Goal: Communication & Community: Answer question/provide support

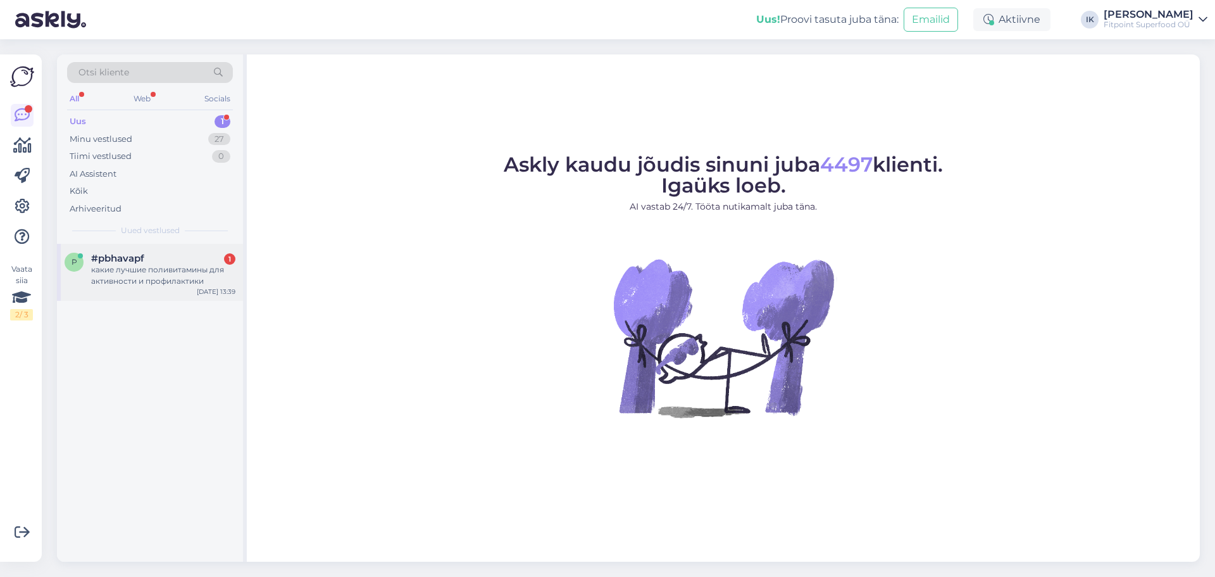
click at [175, 280] on div "какие лучшие поливитамины для активности и профилактики" at bounding box center [163, 275] width 144 height 23
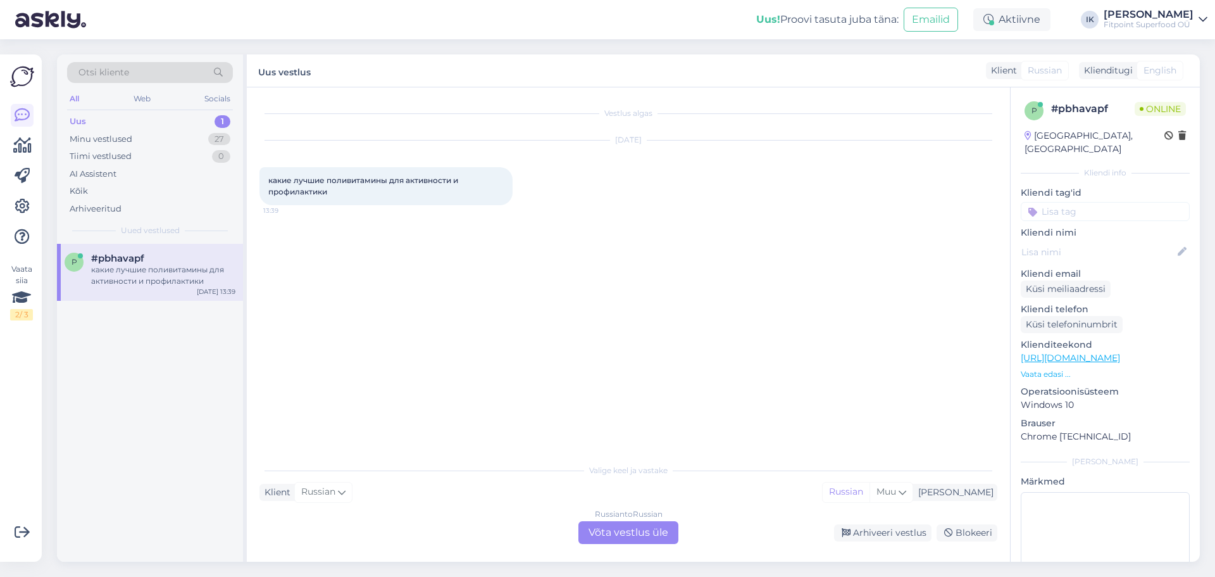
click at [634, 531] on div "Russian to Russian Võta vestlus üle" at bounding box center [629, 532] width 100 height 23
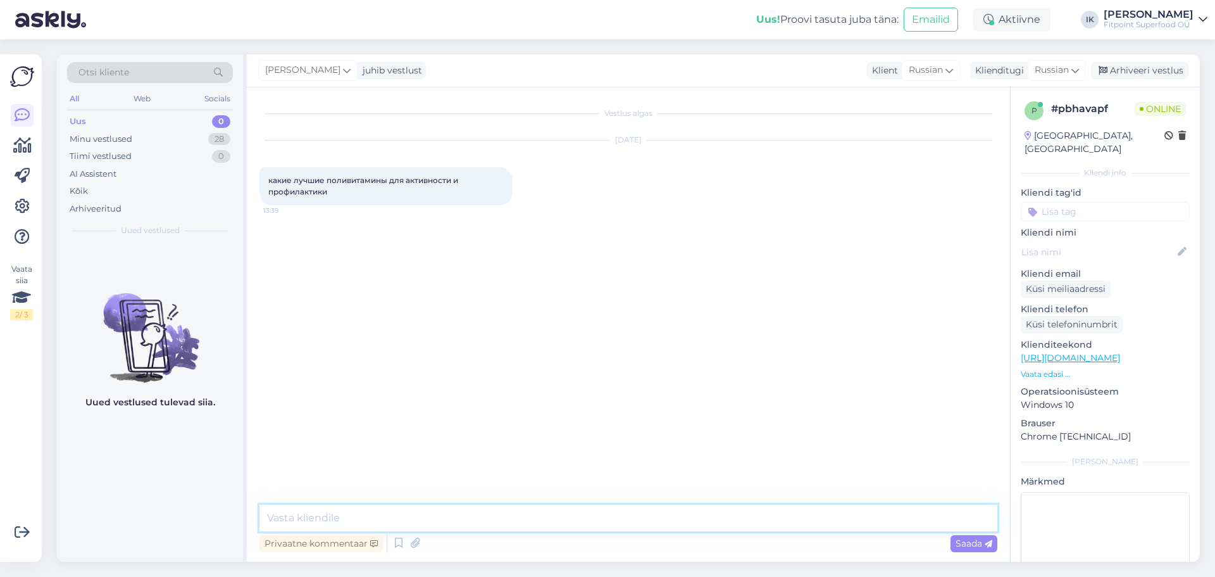
click at [584, 516] on textarea at bounding box center [629, 517] width 738 height 27
type textarea "L"
type textarea "j"
click at [473, 517] on textarea "Добрый день,возможно вас" at bounding box center [629, 517] width 738 height 27
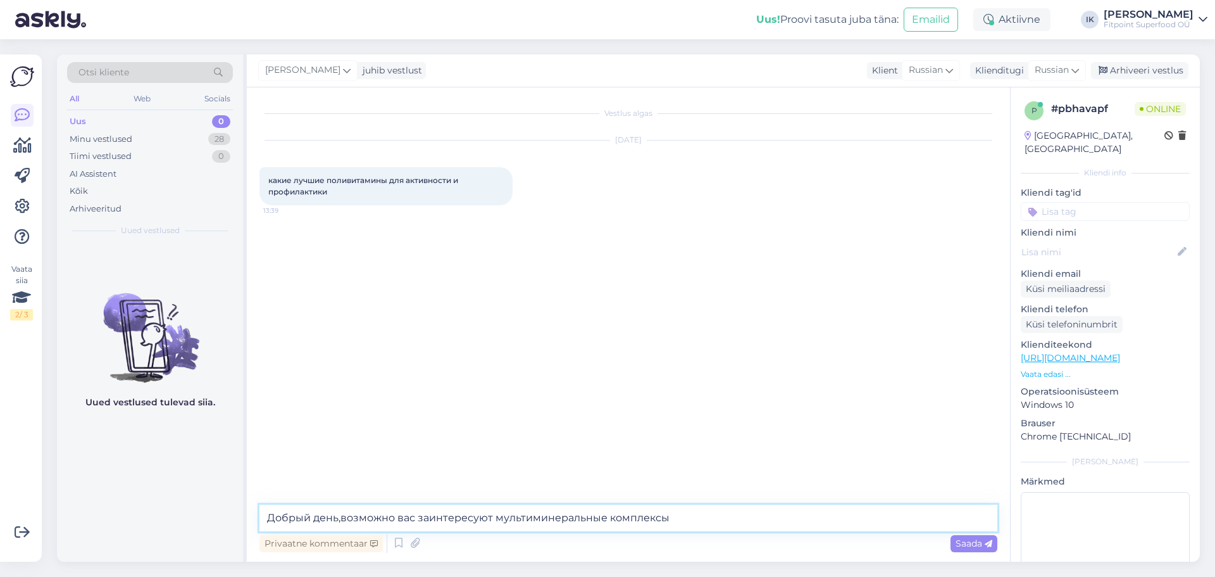
paste textarea "[URL][DOMAIN_NAME]"
type textarea "Добрый день,возможно вас заинтересуют мультиминеральные комплексы [URL][DOMAIN_…"
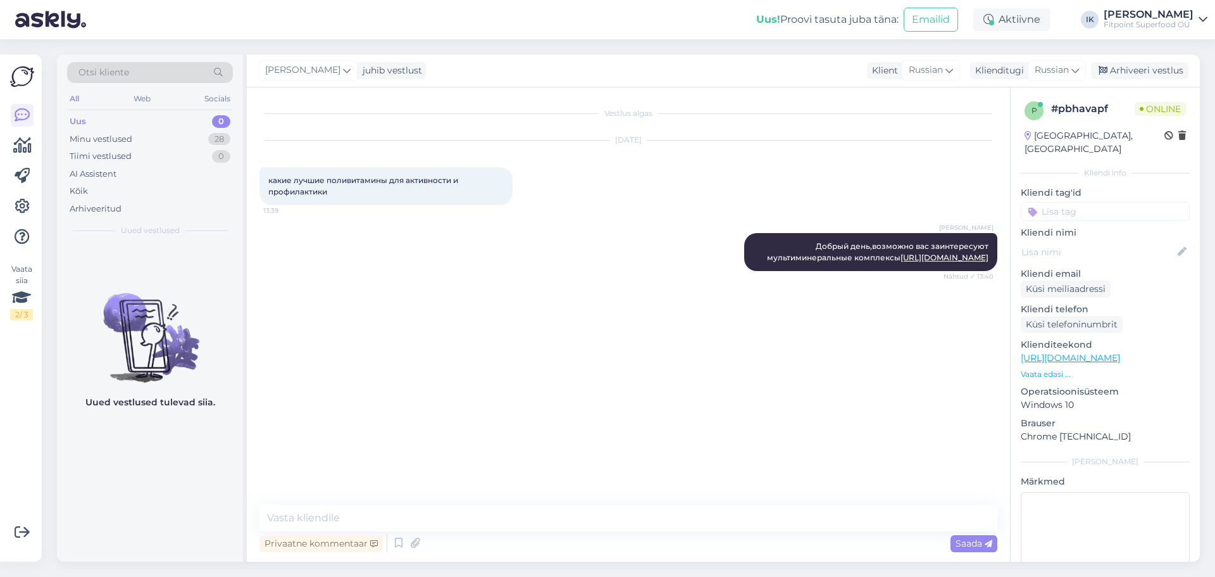
click at [456, 250] on div "[PERSON_NAME] Добрый день,возможно вас заинтересуют мультиминеральные комплексы…" at bounding box center [629, 252] width 738 height 66
click at [1120, 352] on link "[URL][DOMAIN_NAME]" at bounding box center [1070, 357] width 99 height 11
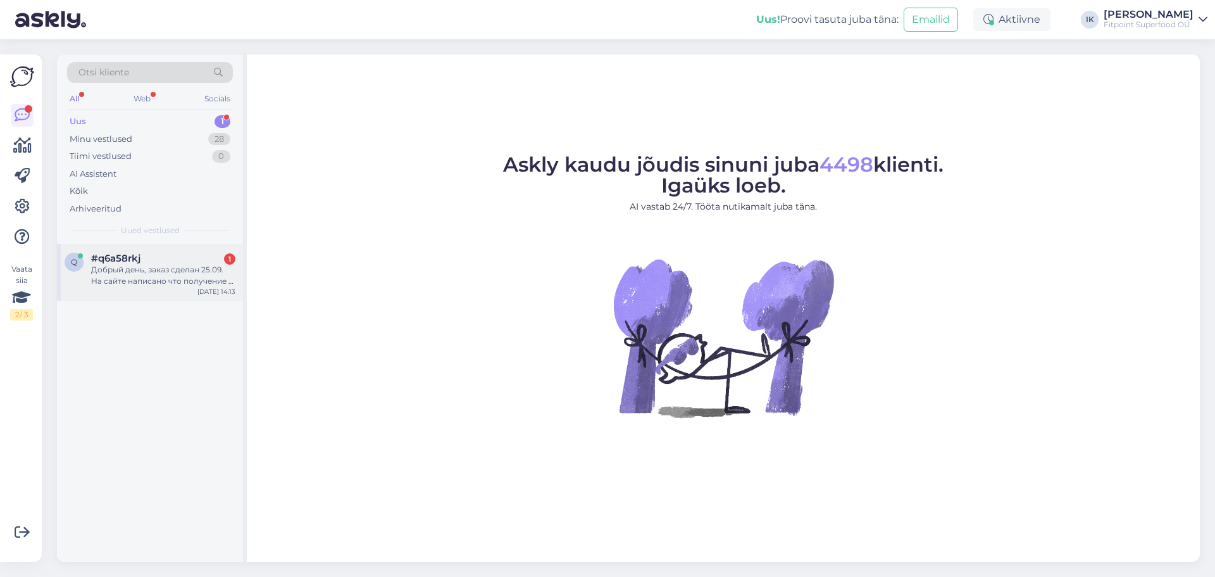
click at [153, 277] on div "Добрый день, заказ сделан 25.09. На сайте написано что получение в течении 2-3 …" at bounding box center [163, 275] width 144 height 23
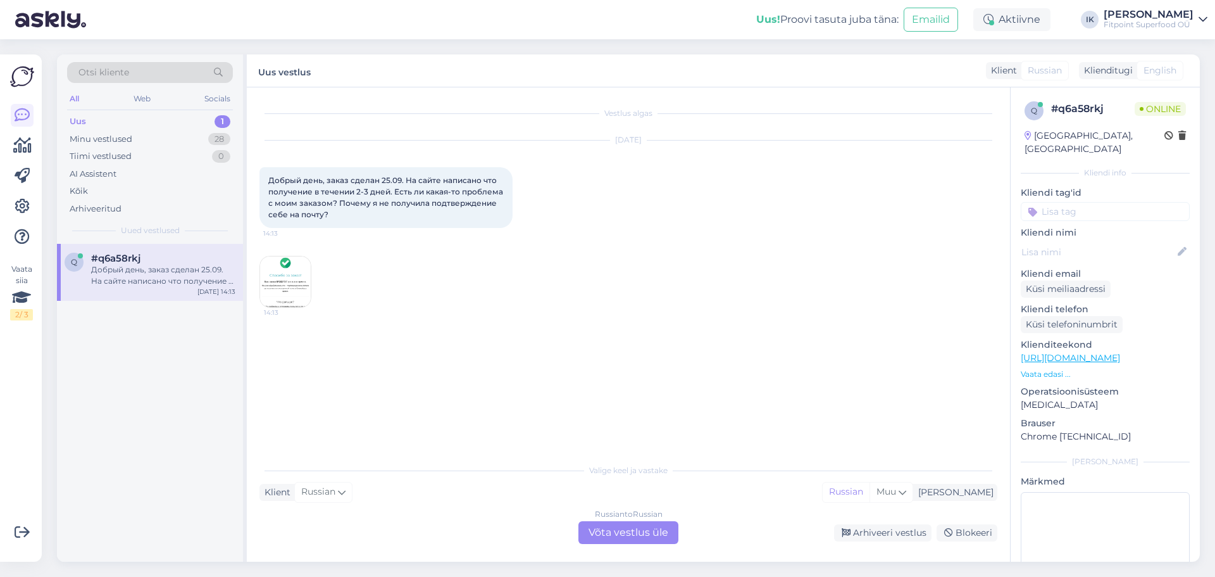
click at [299, 291] on img at bounding box center [285, 281] width 51 height 51
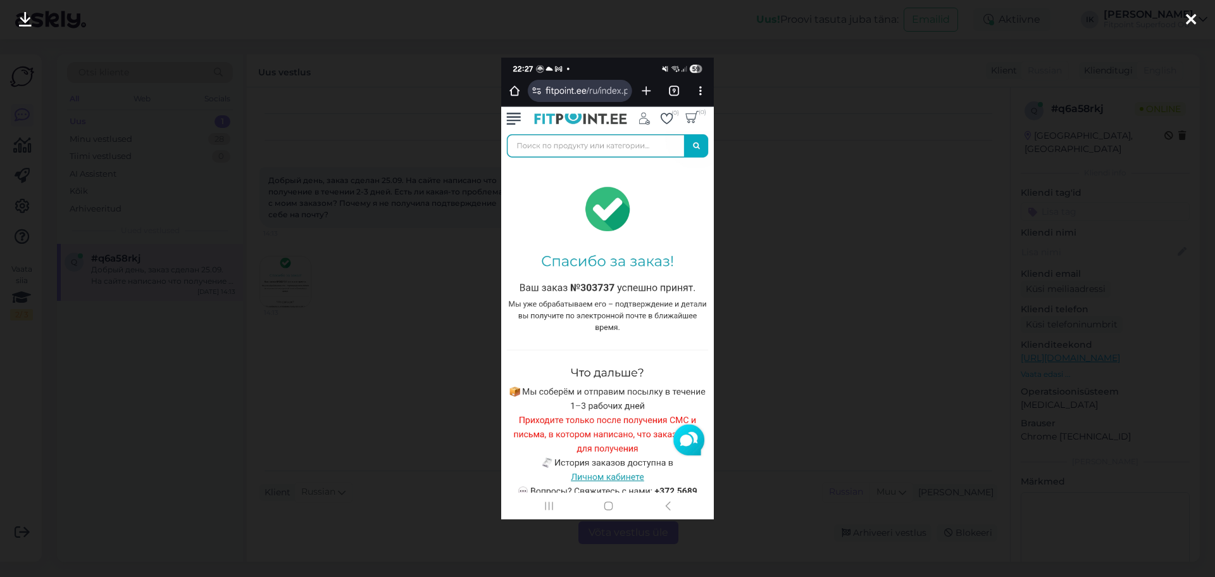
click at [382, 313] on div at bounding box center [607, 288] width 1215 height 577
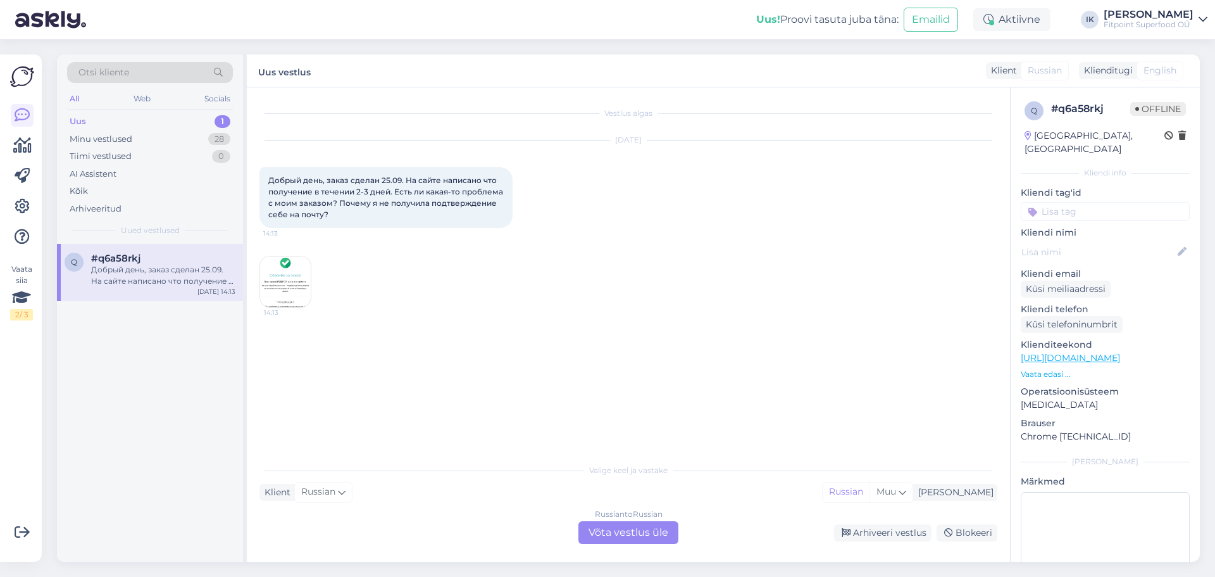
click at [289, 285] on img at bounding box center [285, 281] width 51 height 51
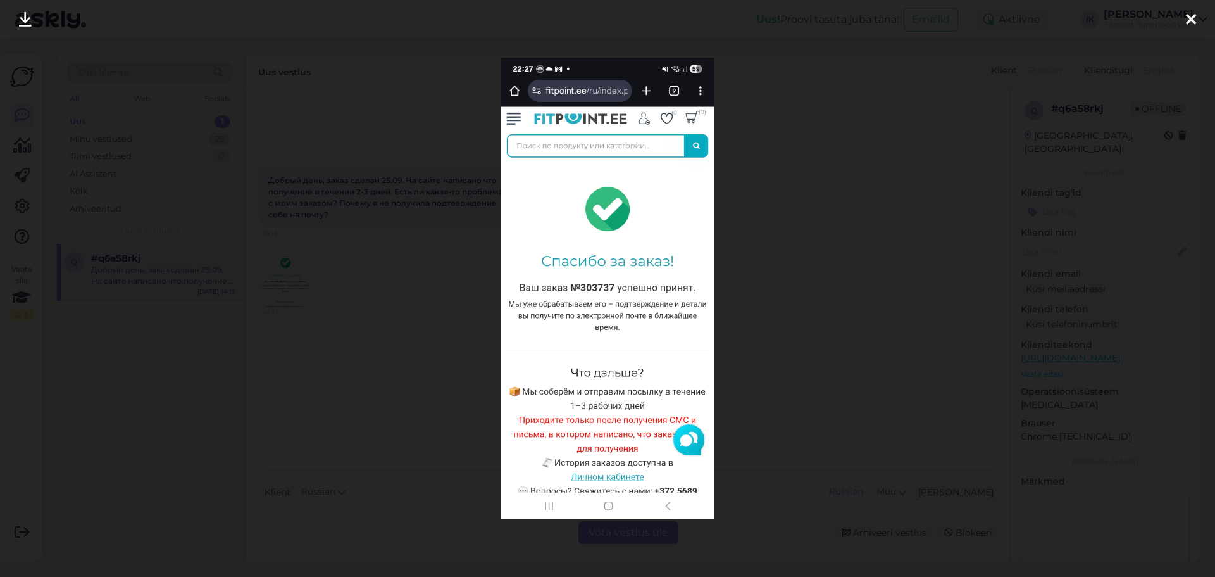
click at [372, 323] on div at bounding box center [607, 288] width 1215 height 577
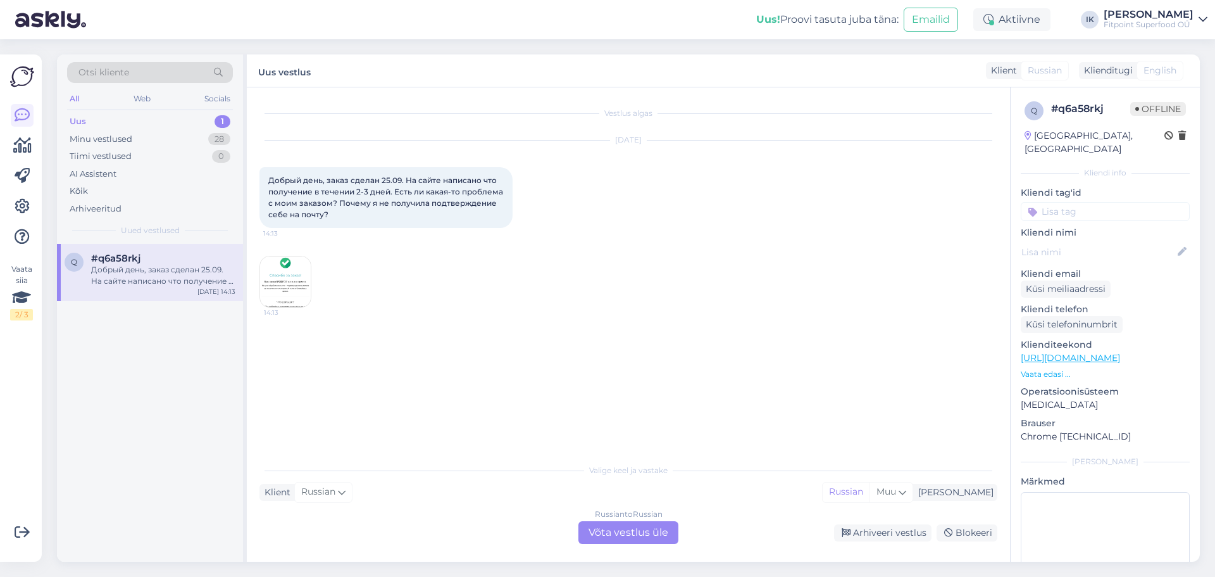
click at [607, 529] on div "Russian to Russian Võta vestlus üle" at bounding box center [629, 532] width 100 height 23
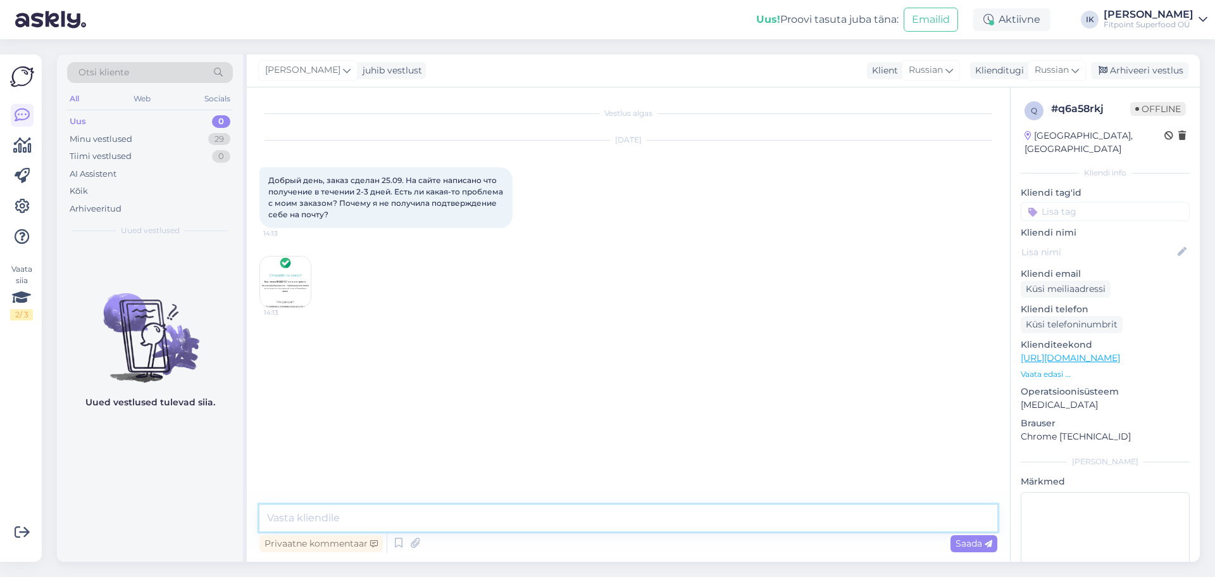
click at [556, 522] on textarea at bounding box center [629, 517] width 738 height 27
type textarea "L"
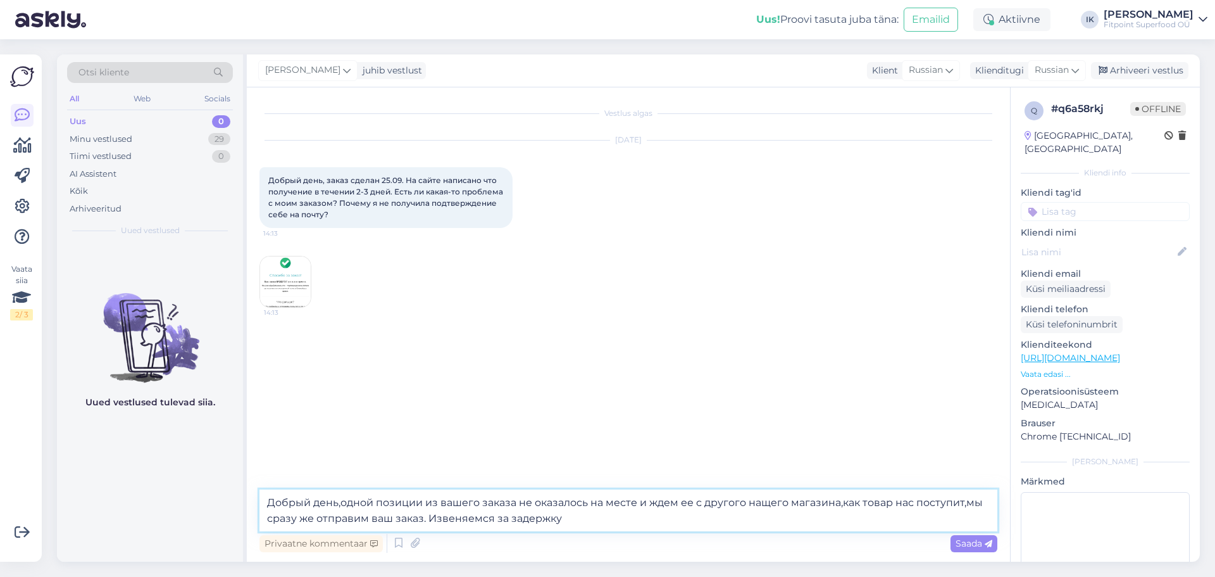
type textarea "Добрый день,одной позиции из вашего заказа не оказалось на месте и ждем ее с др…"
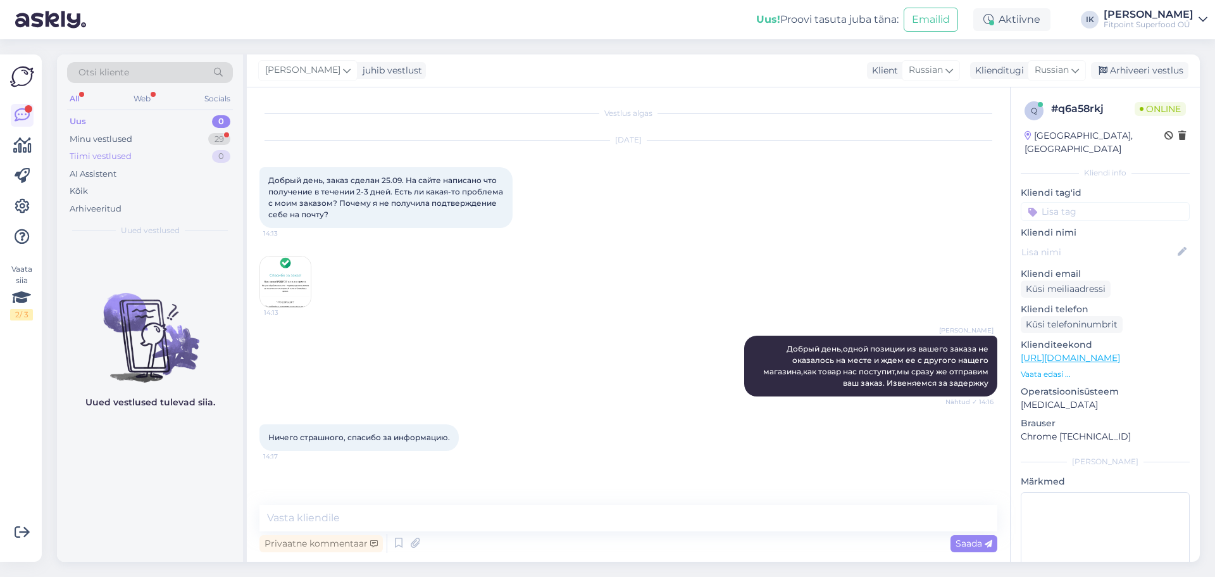
click at [183, 149] on div "Tiimi vestlused 0" at bounding box center [150, 156] width 166 height 18
click at [180, 141] on div "Minu vestlused 29" at bounding box center [150, 139] width 166 height 18
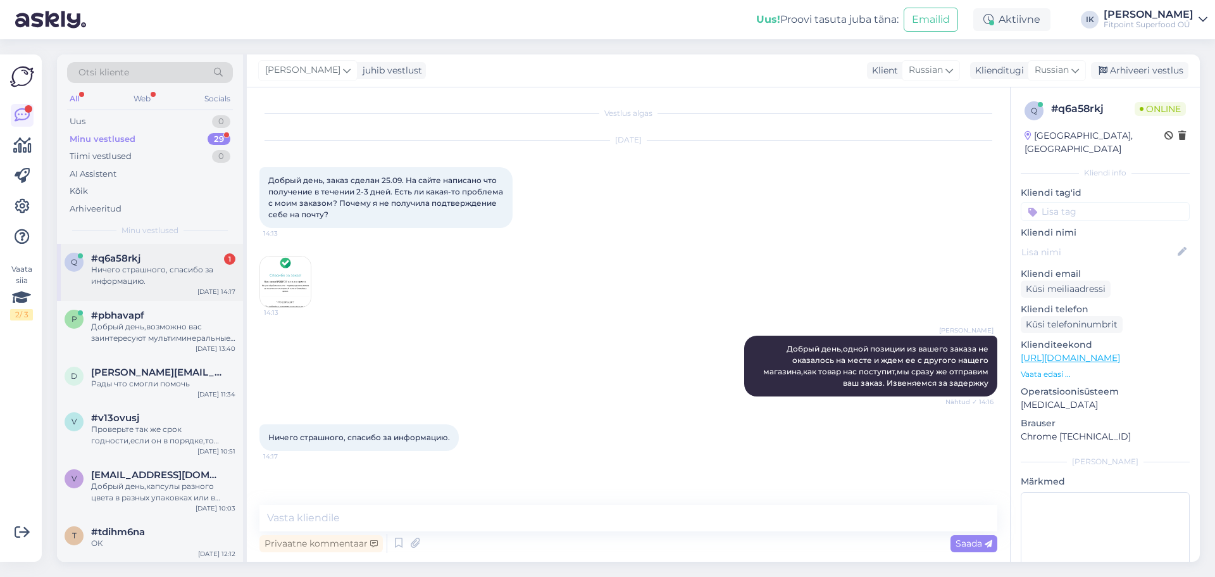
click at [165, 267] on div "Ничего страшного, спасибо за информацию." at bounding box center [163, 275] width 144 height 23
click at [184, 23] on div "Uus! Proovi tasuta juba täna: Emailid Aktiivne IK Ilja Koivanen Fitpoint Superf…" at bounding box center [607, 19] width 1215 height 39
click at [568, 520] on textarea at bounding box center [629, 517] width 738 height 27
click at [295, 513] on textarea "Рады что смогли помочь" at bounding box center [629, 517] width 738 height 27
type textarea "Рады, что смогли помочь"
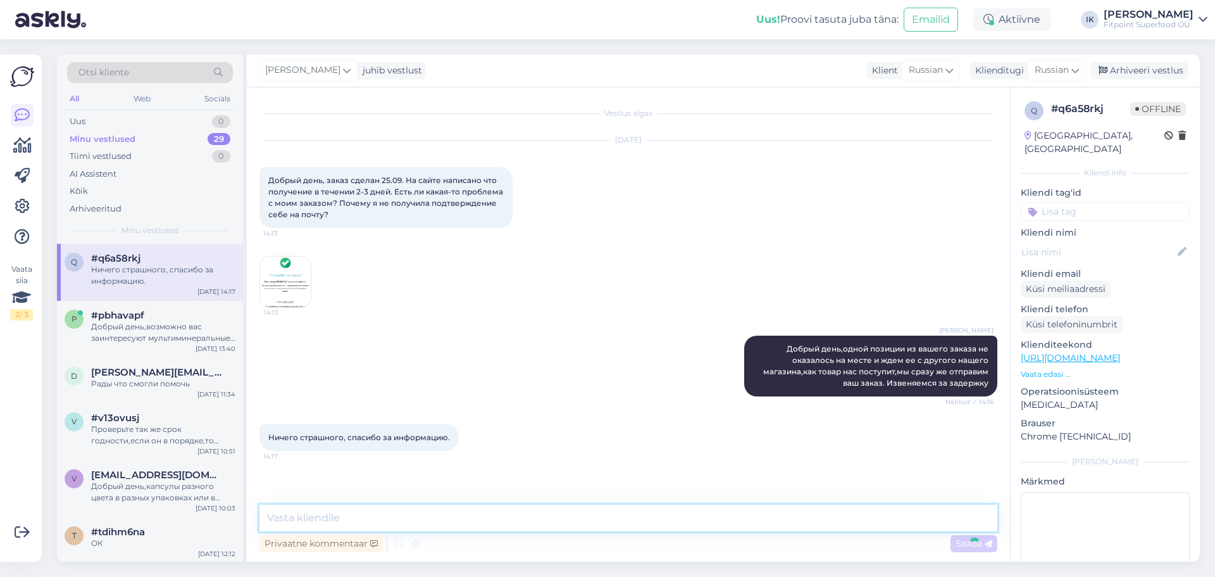
scroll to position [26, 0]
